Goal: Information Seeking & Learning: Learn about a topic

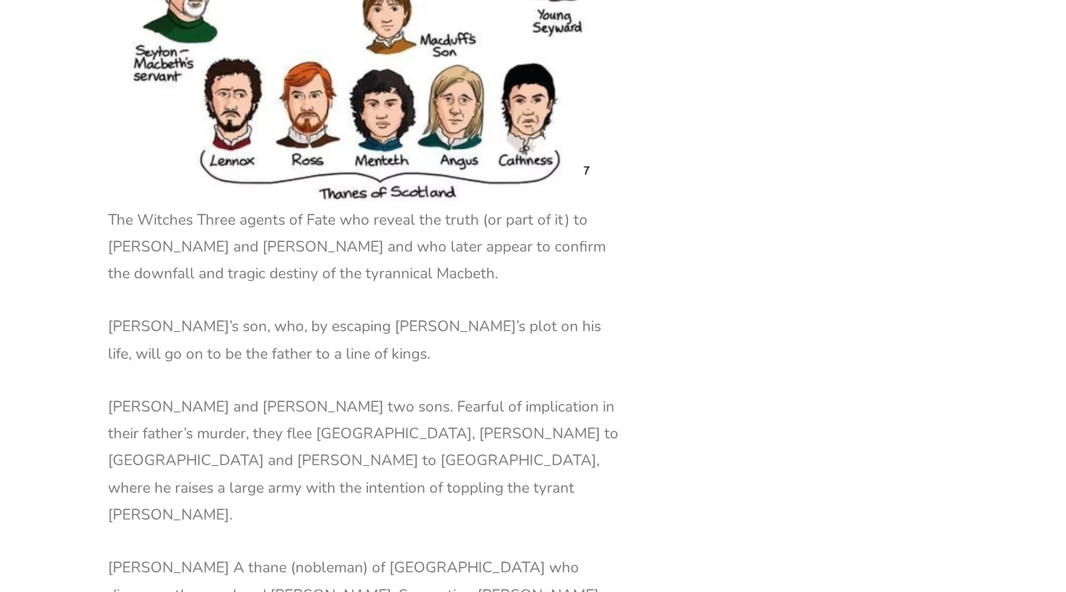
scroll to position [3029, 0]
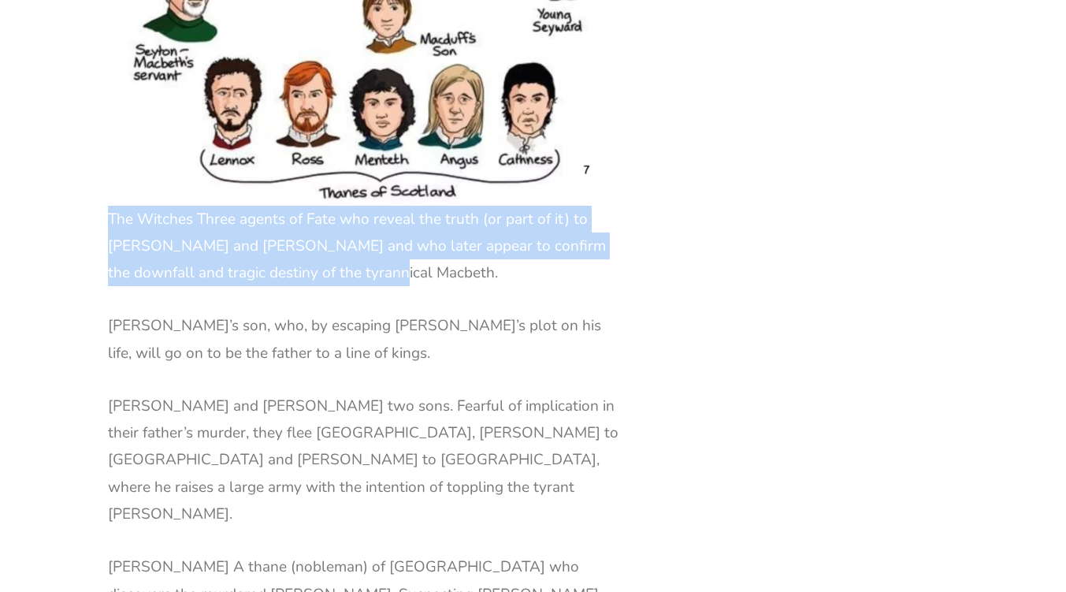
drag, startPoint x: 386, startPoint y: 140, endPoint x: 80, endPoint y: 86, distance: 311.3
copy p "The Witches Three agents of Fate who reveal the truth (or part of it) to [PERSO…"
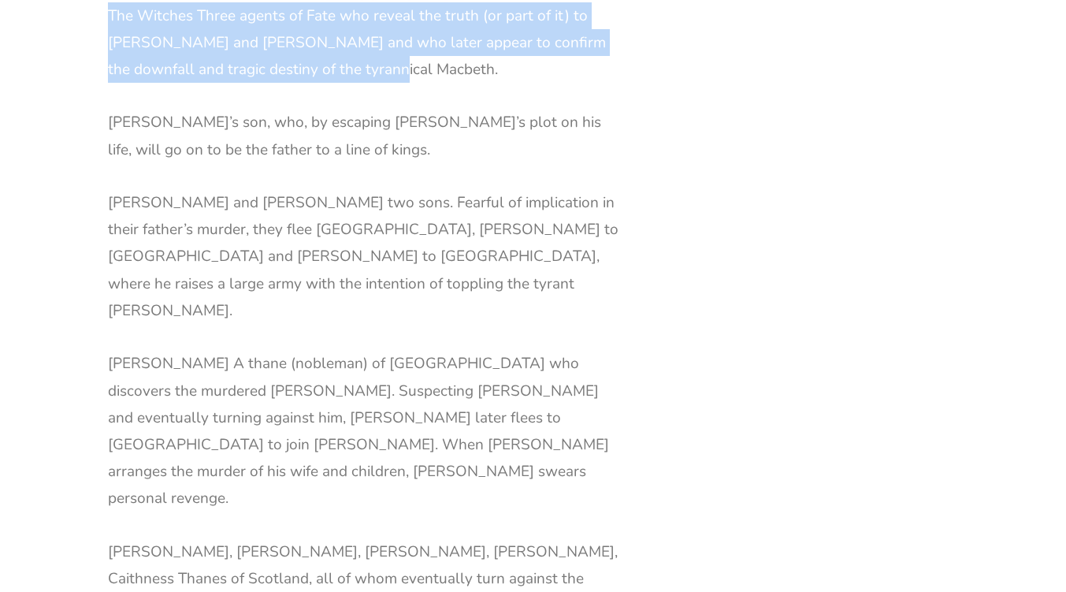
scroll to position [3233, 0]
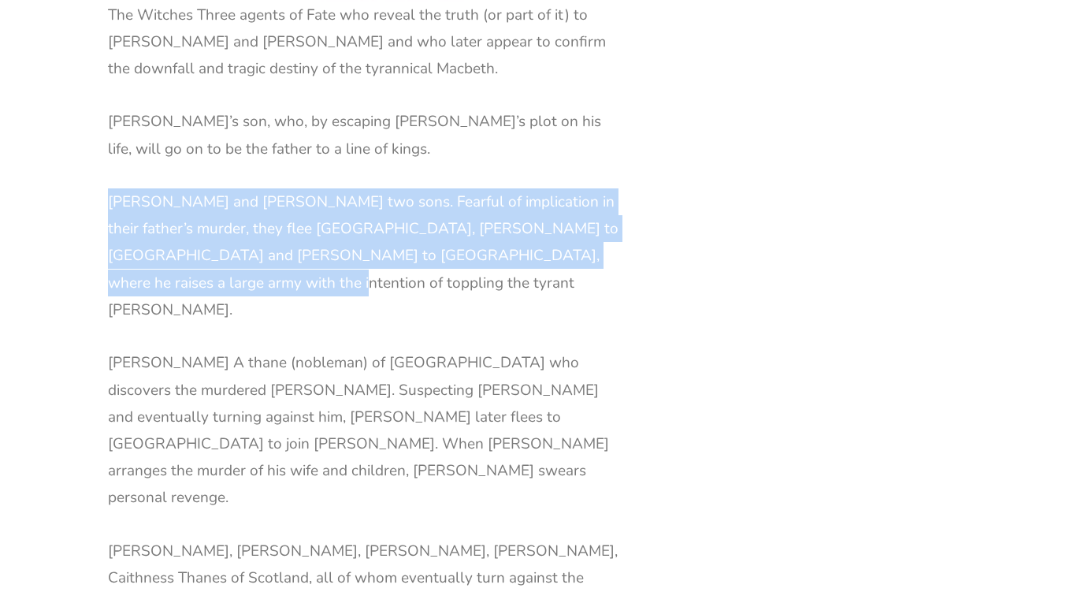
drag, startPoint x: 218, startPoint y: 149, endPoint x: 98, endPoint y: 65, distance: 147.1
copy p "[PERSON_NAME] and [PERSON_NAME] two sons. Fearful of implication in their fathe…"
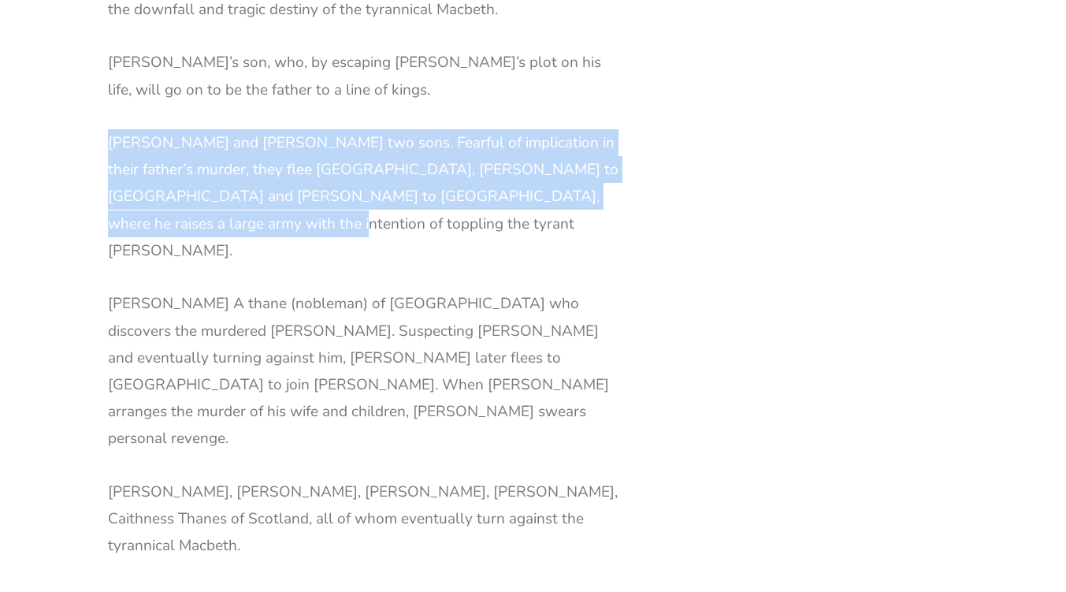
scroll to position [3293, 0]
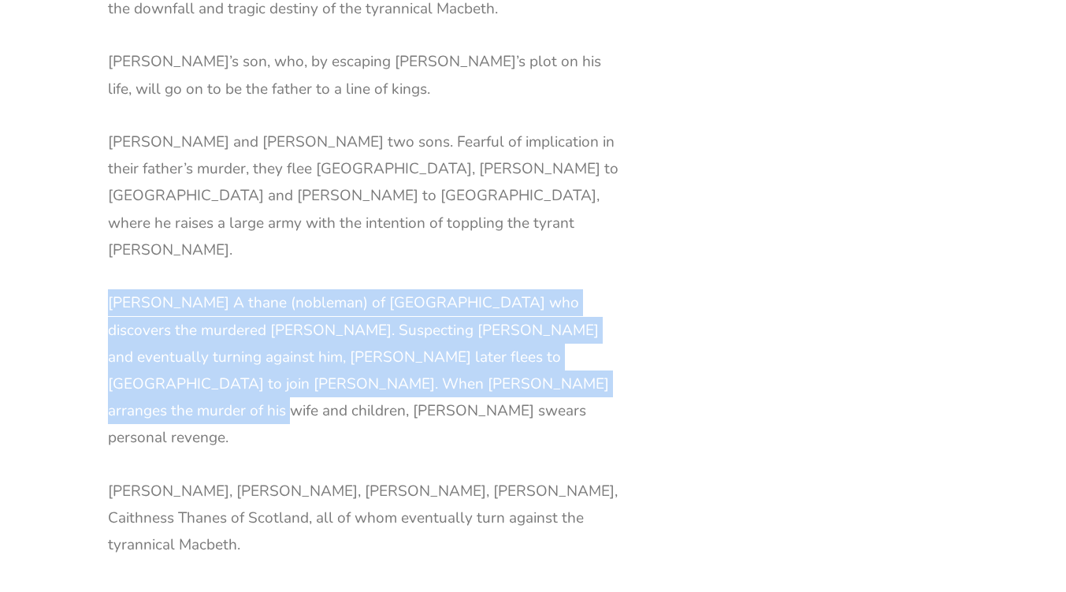
drag, startPoint x: 109, startPoint y: 143, endPoint x: 523, endPoint y: 213, distance: 420.2
click at [523, 289] on p "[PERSON_NAME] A thane (nobleman) of [GEOGRAPHIC_DATA] who discovers the murdere…" at bounding box center [364, 370] width 512 height 162
copy p "[PERSON_NAME] A thane (nobleman) of [GEOGRAPHIC_DATA] who discovers the murdere…"
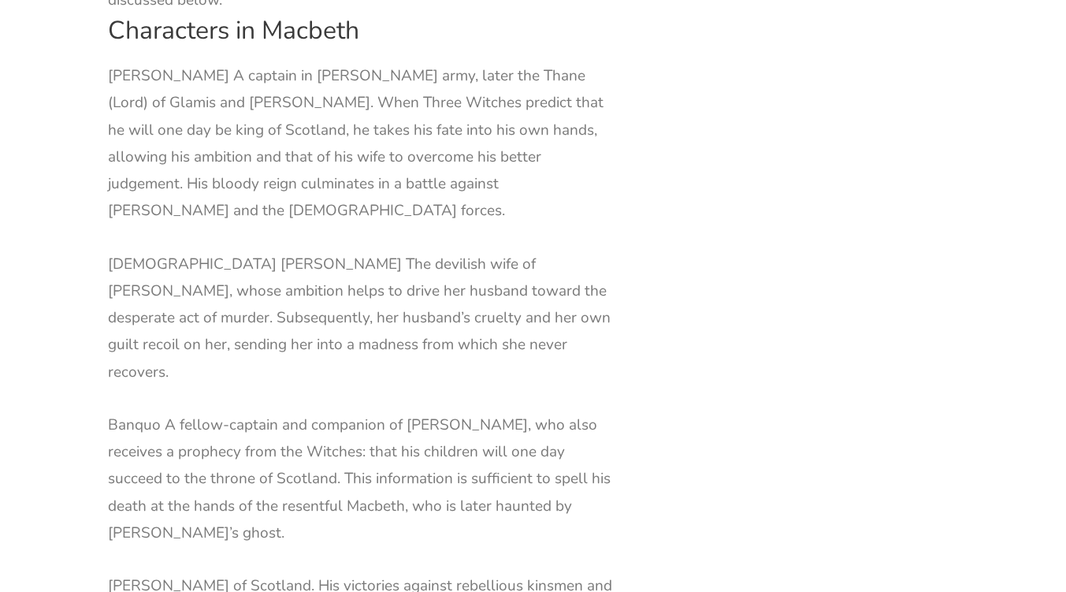
scroll to position [1809, 0]
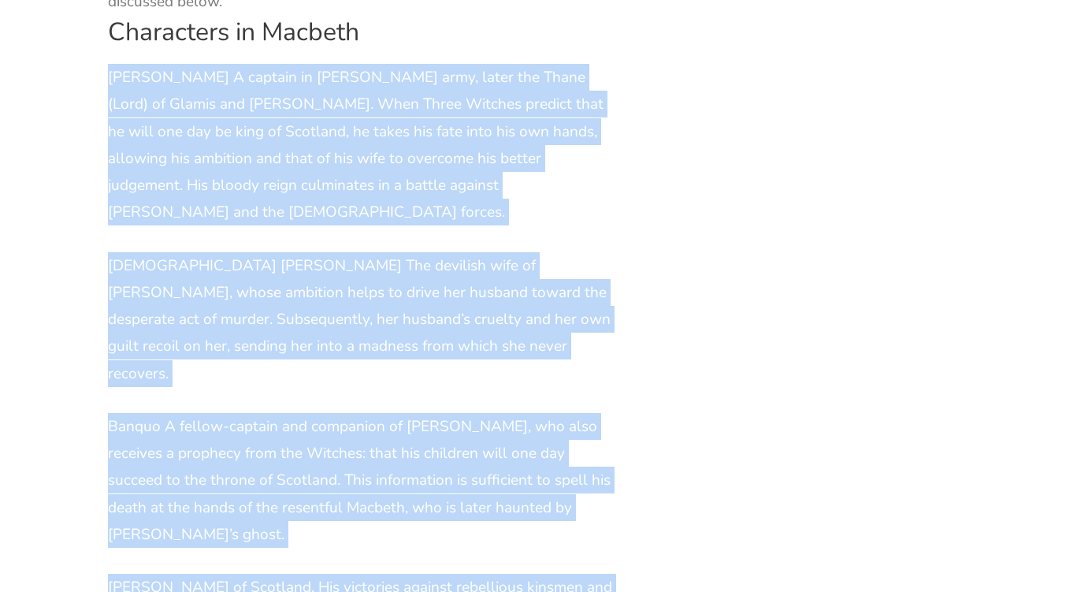
drag, startPoint x: 110, startPoint y: 21, endPoint x: 319, endPoint y: 564, distance: 581.9
copy div "Loremip D sitamet co Adipis’e sedd, eiusm tem Incid (Utla) et Dolore mag Aliqua…"
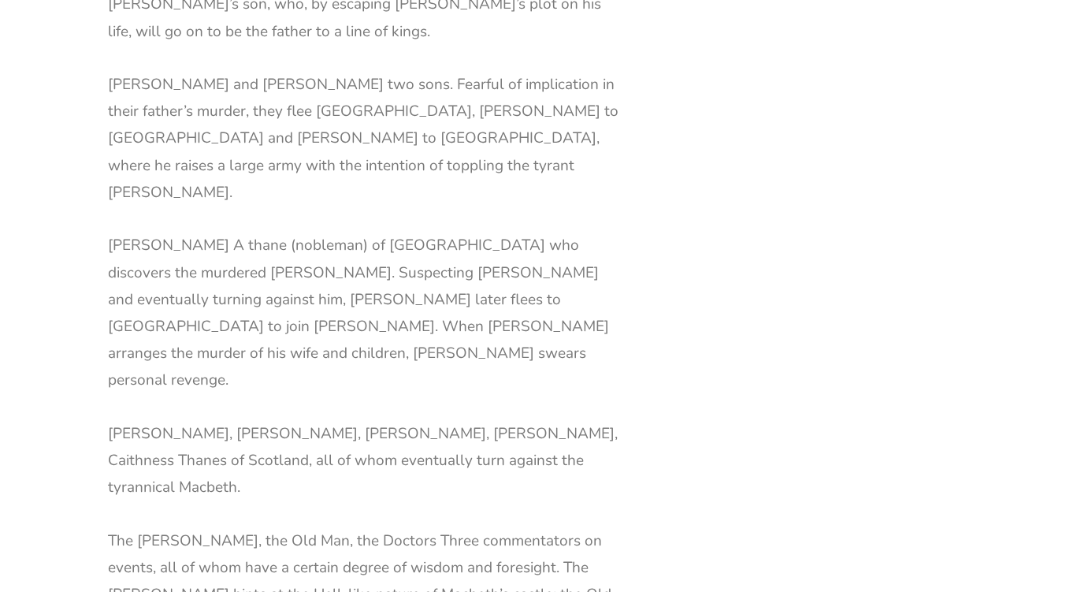
scroll to position [3354, 0]
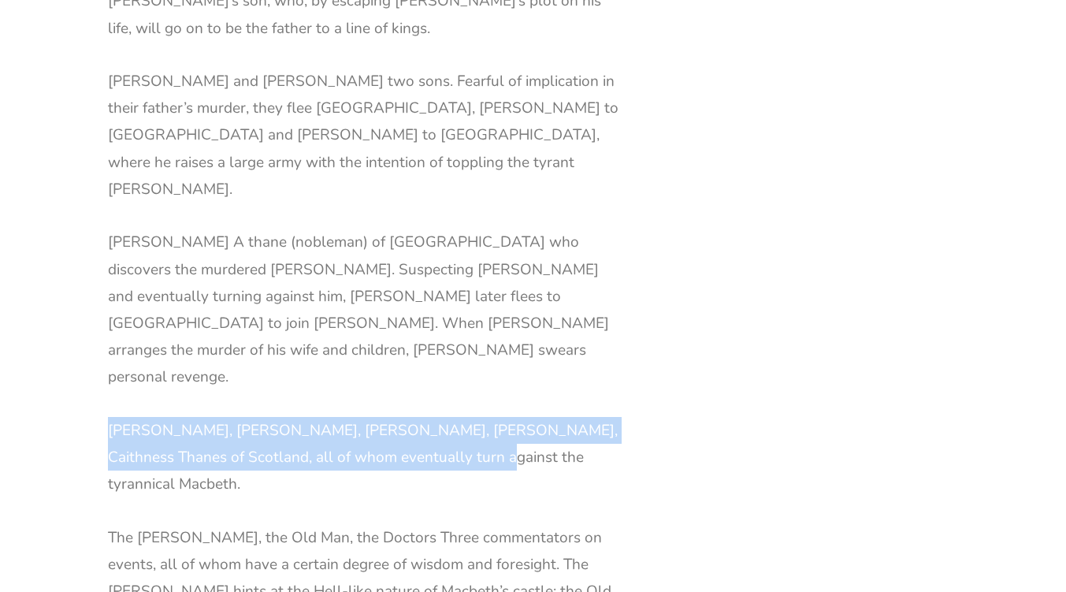
drag, startPoint x: 108, startPoint y: 216, endPoint x: 480, endPoint y: 246, distance: 373.1
click at [480, 417] on p "[PERSON_NAME], [PERSON_NAME], [PERSON_NAME], [PERSON_NAME], Caithness Thanes of…" at bounding box center [364, 457] width 512 height 81
copy p "[PERSON_NAME], [PERSON_NAME], [PERSON_NAME], [PERSON_NAME], Caithness Thanes of…"
